Goal: Transaction & Acquisition: Obtain resource

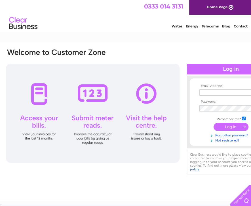
type input "accounts@cre8builders.co.uk"
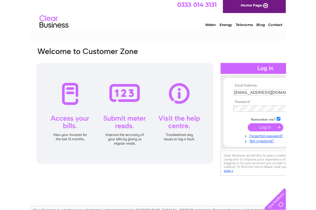
scroll to position [2, 0]
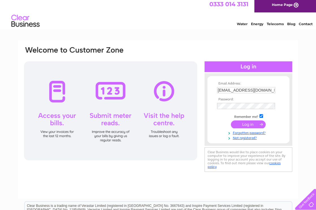
click at [245, 124] on input "submit" at bounding box center [248, 125] width 35 height 8
click at [249, 124] on input "submit" at bounding box center [248, 125] width 35 height 8
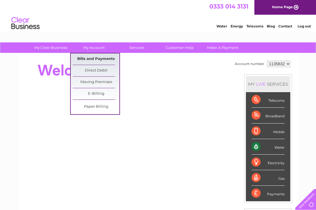
click at [98, 57] on link "Bills and Payments" at bounding box center [96, 59] width 47 height 11
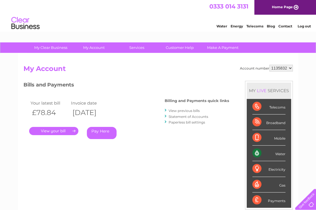
click at [189, 111] on link "View previous bills" at bounding box center [184, 111] width 31 height 4
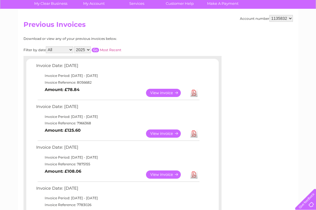
scroll to position [49, 0]
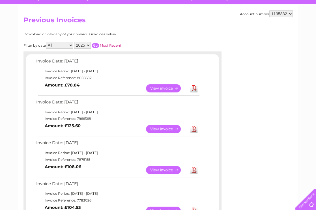
click at [192, 129] on link "Download" at bounding box center [194, 129] width 7 height 8
click at [162, 128] on link "View" at bounding box center [167, 129] width 42 height 8
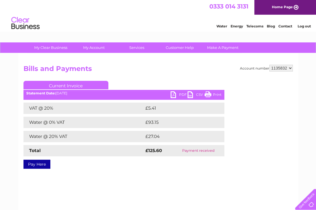
click at [181, 93] on link "PDF" at bounding box center [179, 95] width 17 height 8
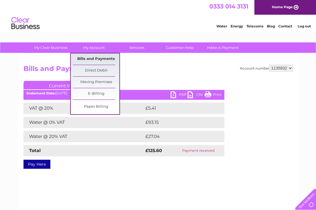
click at [99, 57] on link "Bills and Payments" at bounding box center [96, 59] width 47 height 11
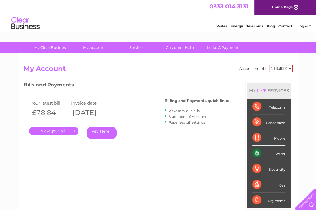
click at [56, 131] on link "." at bounding box center [53, 131] width 49 height 8
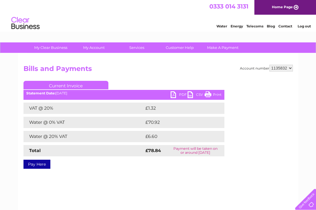
click at [178, 93] on link "PDF" at bounding box center [179, 95] width 17 height 8
